Goal: Task Accomplishment & Management: Use online tool/utility

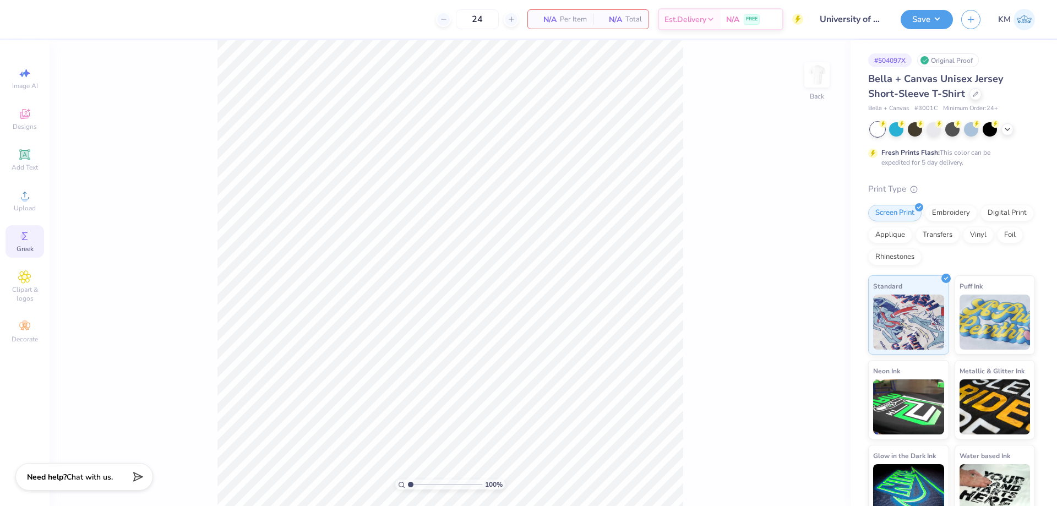
click at [25, 238] on circle at bounding box center [23, 237] width 6 height 6
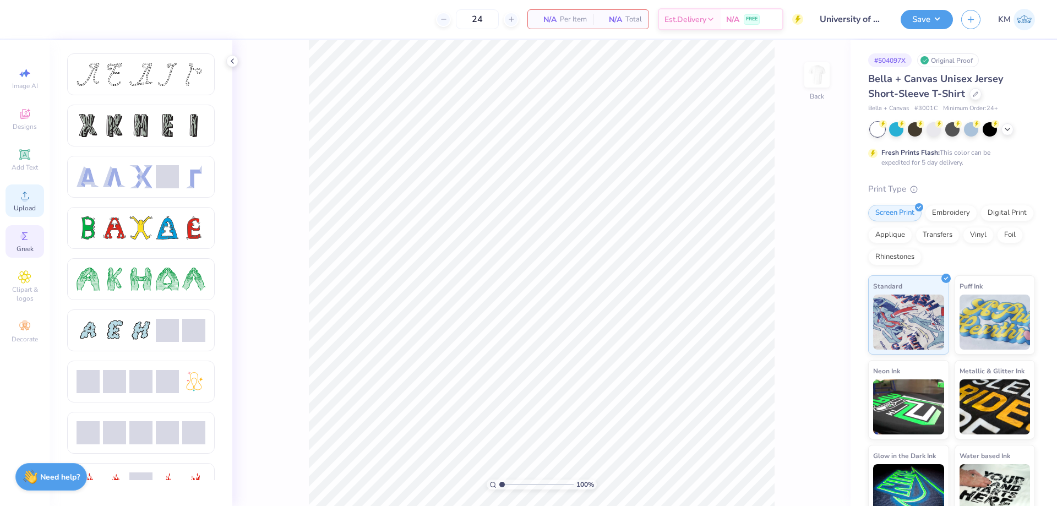
click at [26, 208] on span "Upload" at bounding box center [25, 208] width 22 height 9
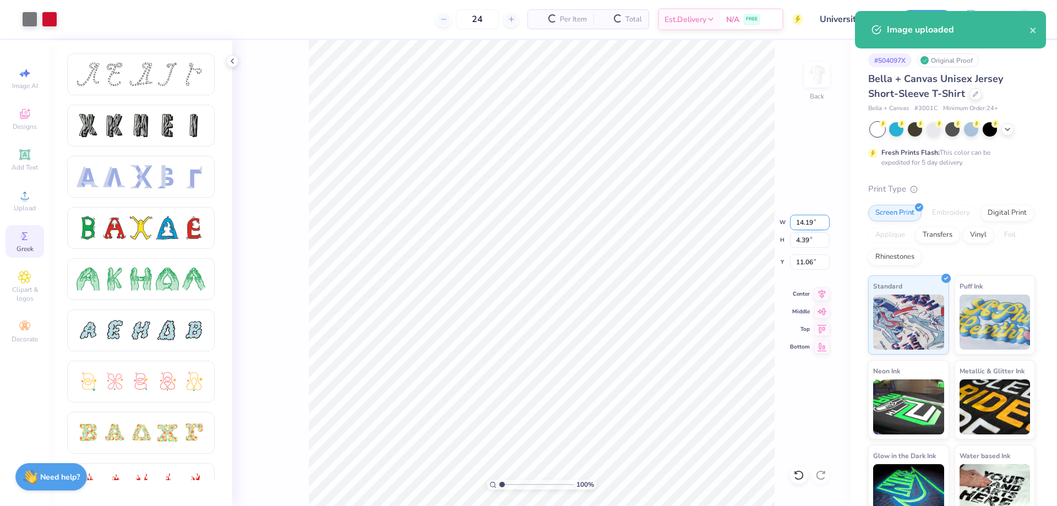
click at [799, 219] on input "14.19" at bounding box center [810, 222] width 40 height 15
type input "9"
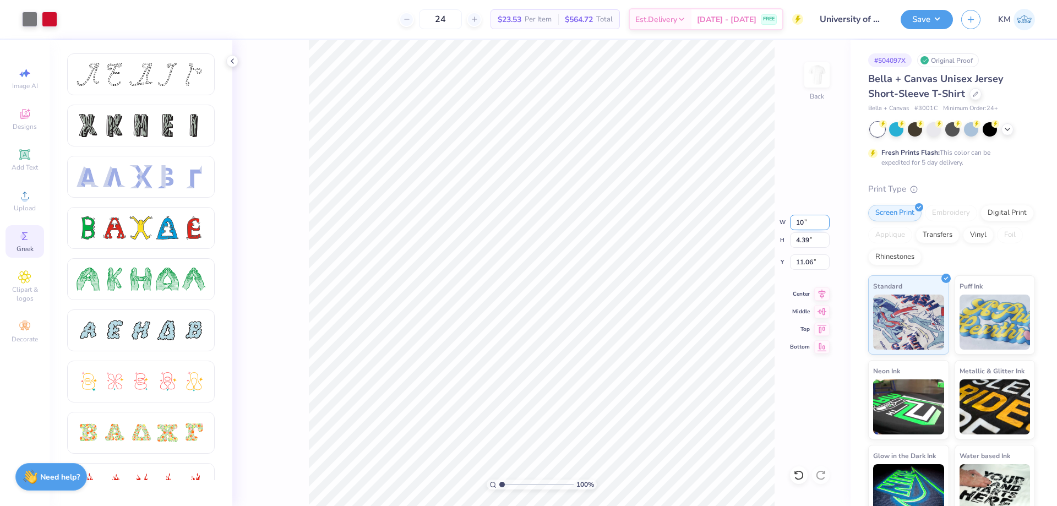
type input "10.00"
type input "3.09"
click at [805, 257] on input "11.70" at bounding box center [810, 261] width 40 height 15
type input "1"
type input "3.00"
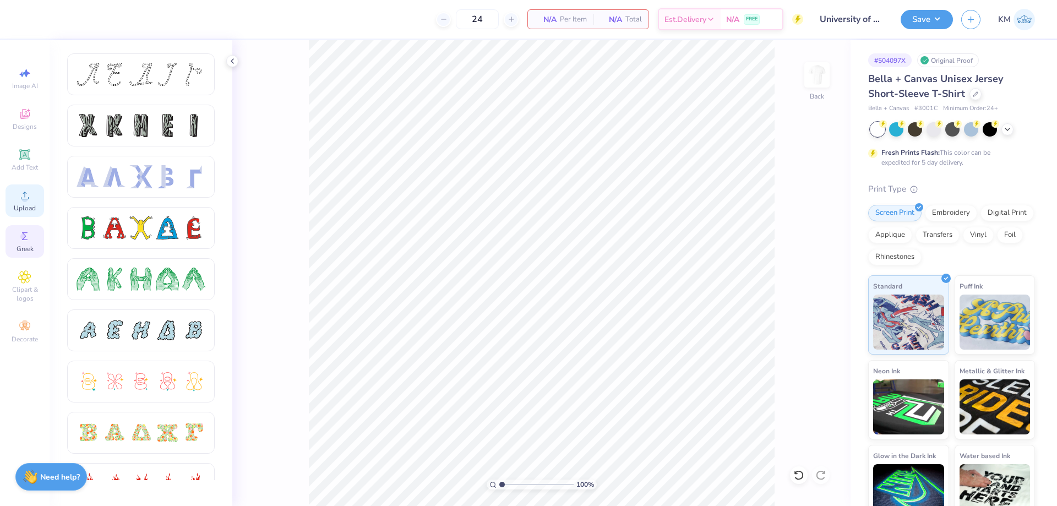
click at [26, 188] on div "Upload" at bounding box center [25, 201] width 39 height 32
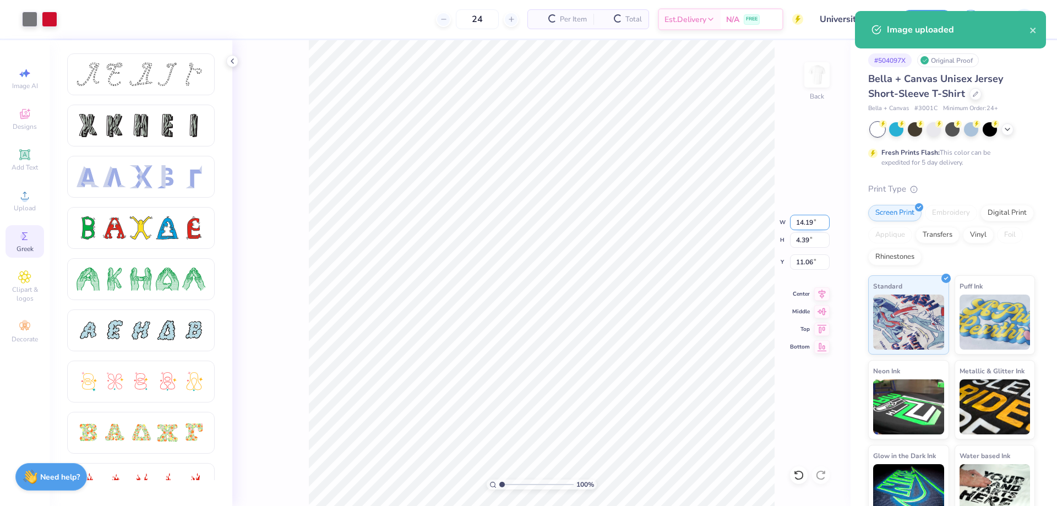
click at [807, 218] on input "14.19" at bounding box center [810, 222] width 40 height 15
type input "1"
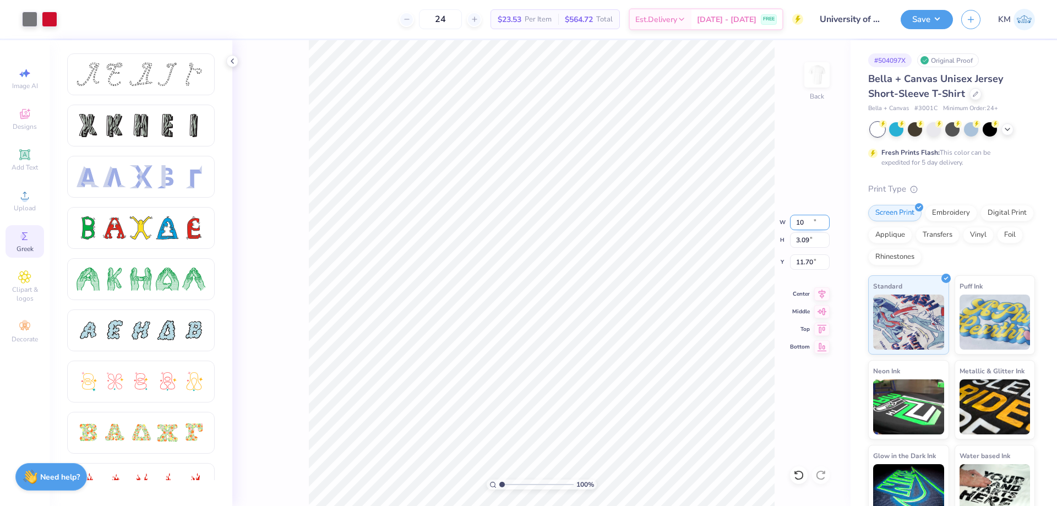
type input "10.00"
type input "3.09"
click at [808, 259] on input "11.70" at bounding box center [810, 261] width 40 height 15
type input "1"
type input "3.00"
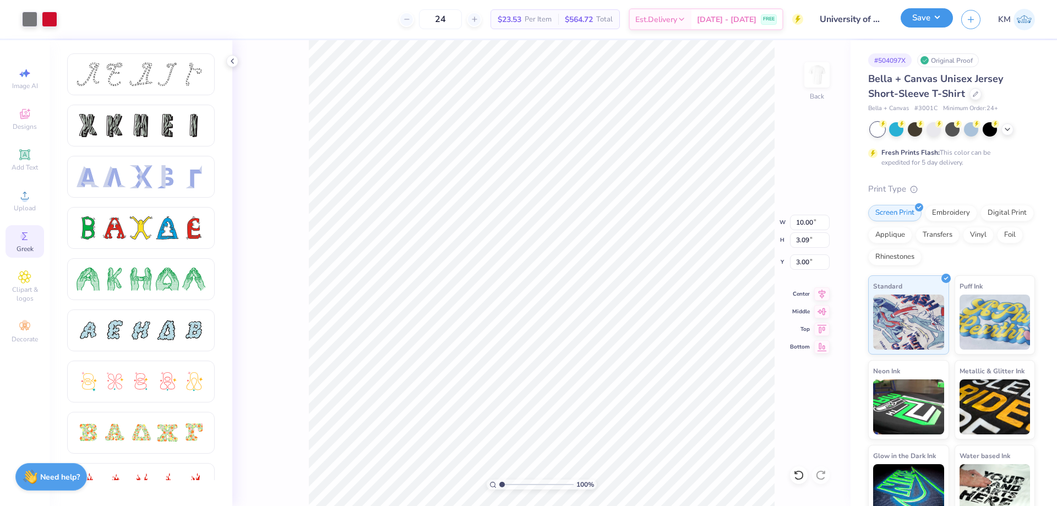
click at [927, 21] on button "Save" at bounding box center [927, 17] width 52 height 19
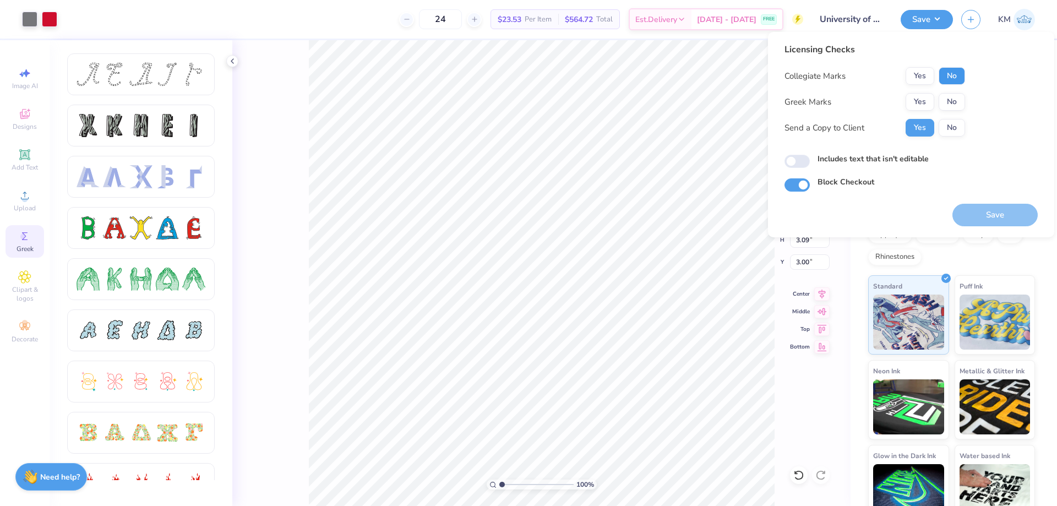
click at [945, 83] on button "No" at bounding box center [952, 76] width 26 height 18
click at [954, 103] on button "No" at bounding box center [952, 102] width 26 height 18
click at [981, 213] on button "Save" at bounding box center [995, 215] width 85 height 23
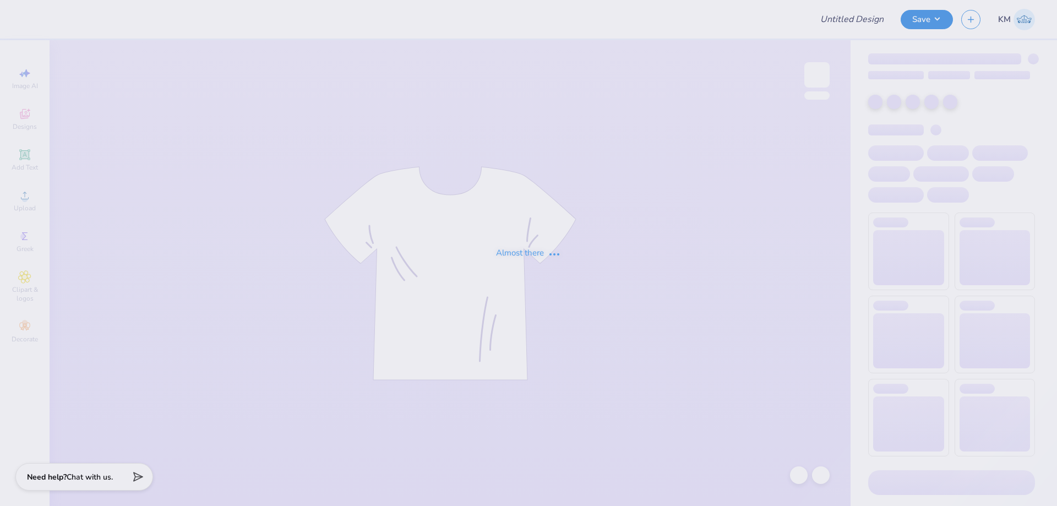
type input "University of Houston Proofs"
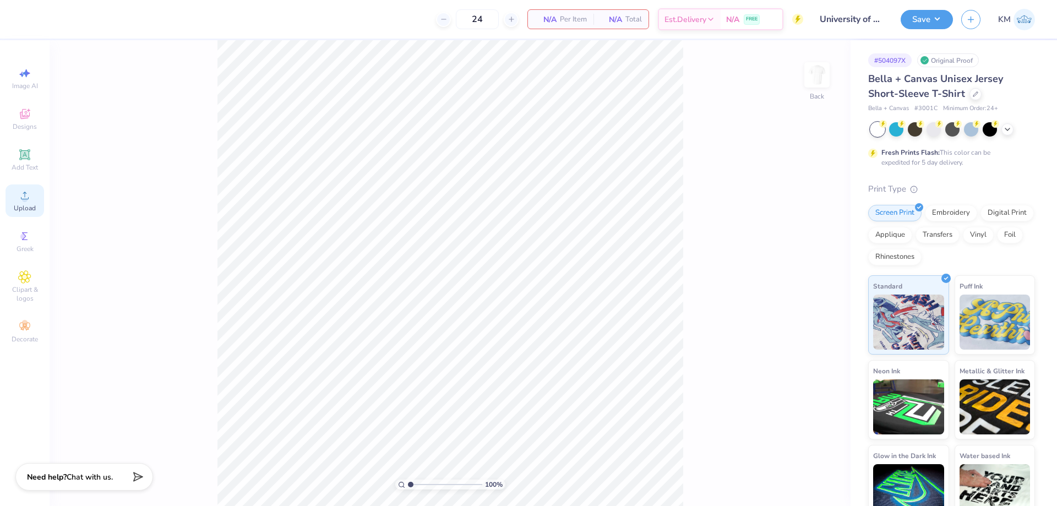
click at [29, 200] on icon at bounding box center [24, 195] width 13 height 13
click at [21, 200] on icon at bounding box center [24, 195] width 13 height 13
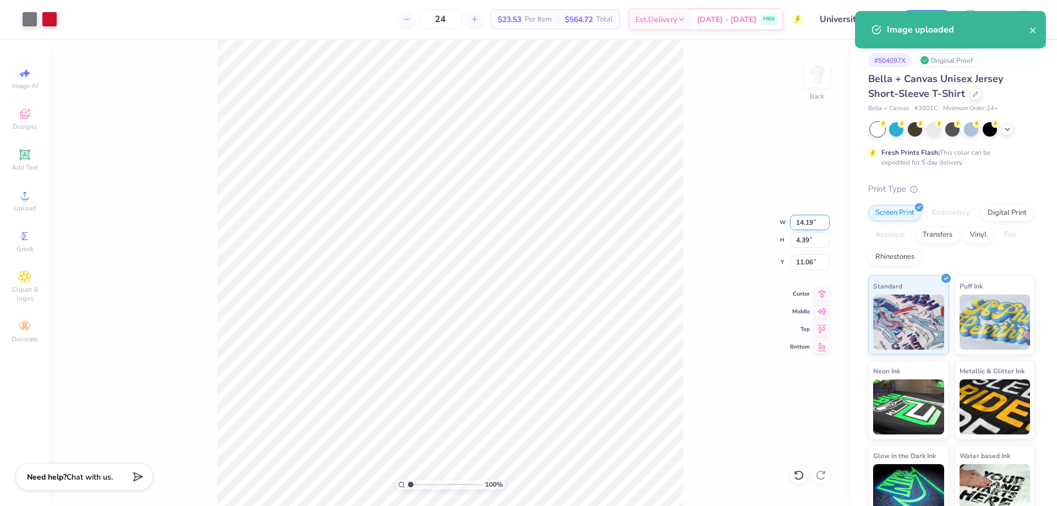
click at [803, 225] on input "14.19" at bounding box center [810, 222] width 40 height 15
type input "9"
type input "10.00"
type input "3.09"
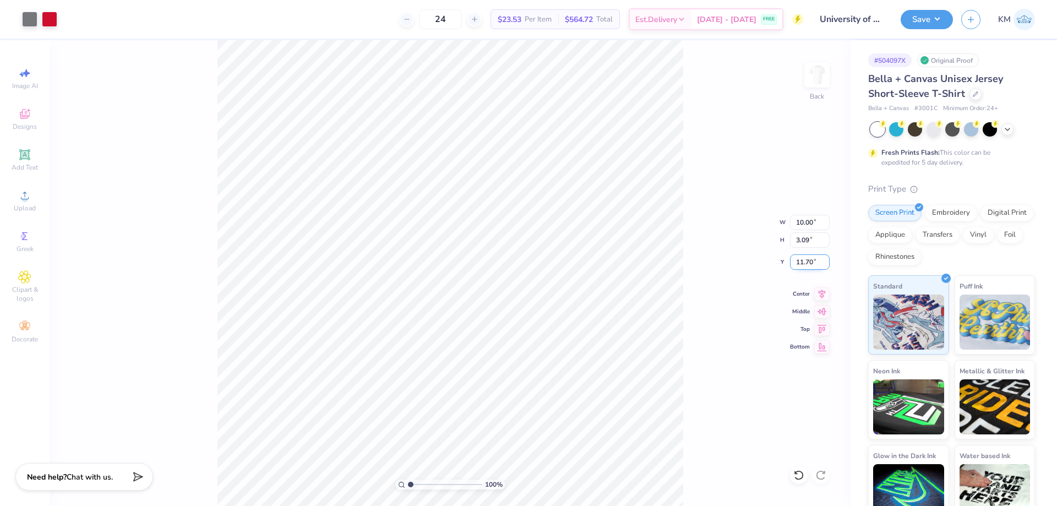
click at [801, 258] on input "11.70" at bounding box center [810, 261] width 40 height 15
type input "0"
type input "3.00"
click at [932, 17] on button "Save" at bounding box center [927, 17] width 52 height 19
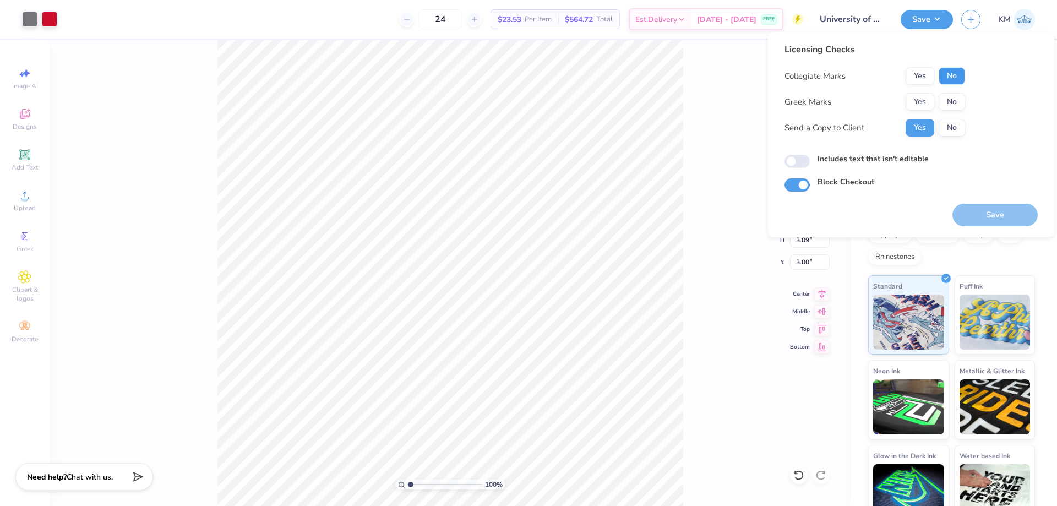
click at [946, 74] on button "No" at bounding box center [952, 76] width 26 height 18
click at [948, 100] on button "No" at bounding box center [952, 102] width 26 height 18
click at [967, 209] on button "Save" at bounding box center [995, 215] width 85 height 23
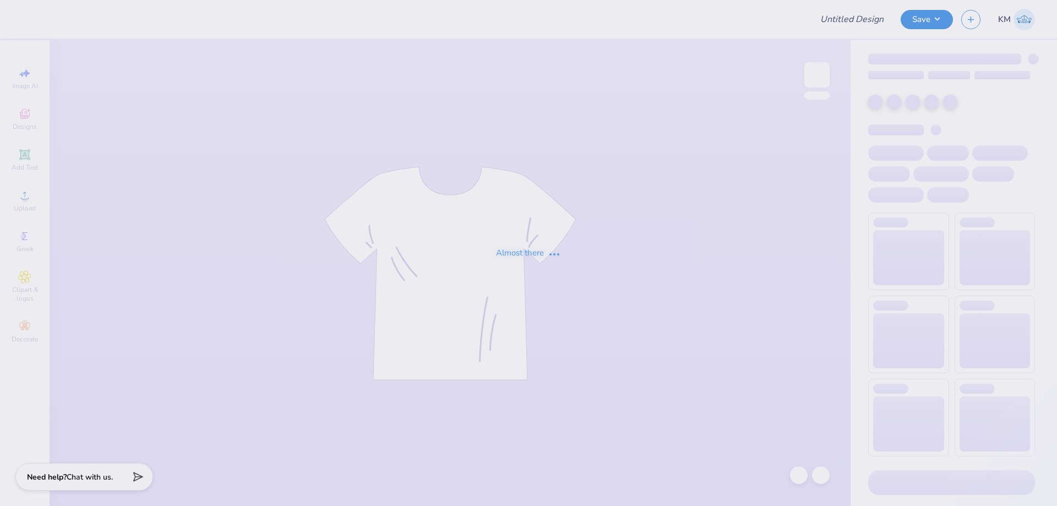
type input "University of Houston Proofs"
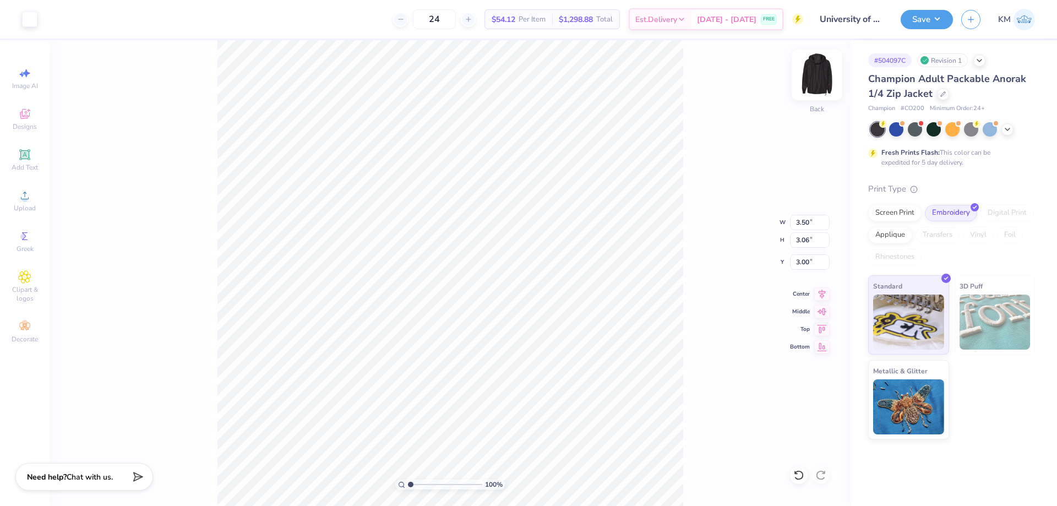
click at [820, 84] on img at bounding box center [817, 75] width 44 height 44
click at [813, 86] on img at bounding box center [817, 75] width 44 height 44
